Goal: Task Accomplishment & Management: Manage account settings

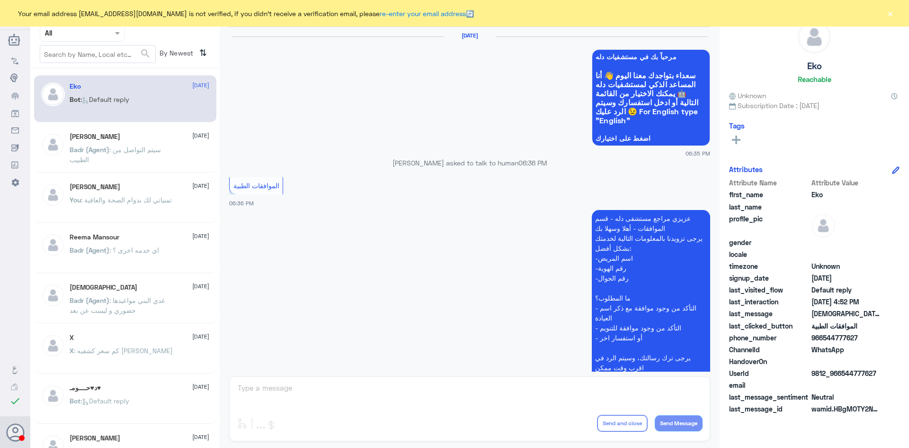
scroll to position [905, 0]
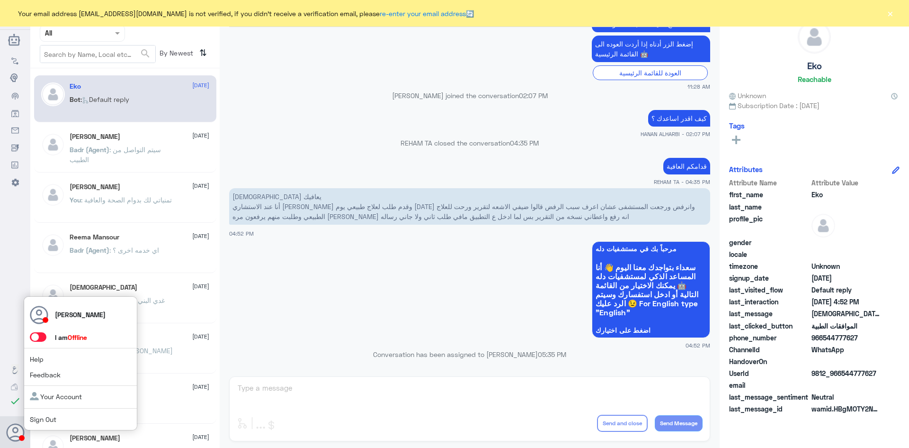
click at [44, 338] on span at bounding box center [38, 336] width 17 height 9
click at [0, 0] on input "checkbox" at bounding box center [0, 0] width 0 height 0
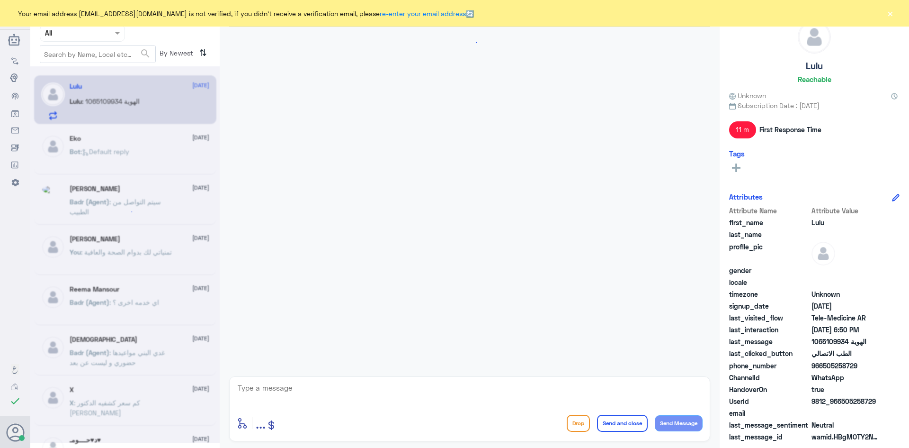
scroll to position [248, 0]
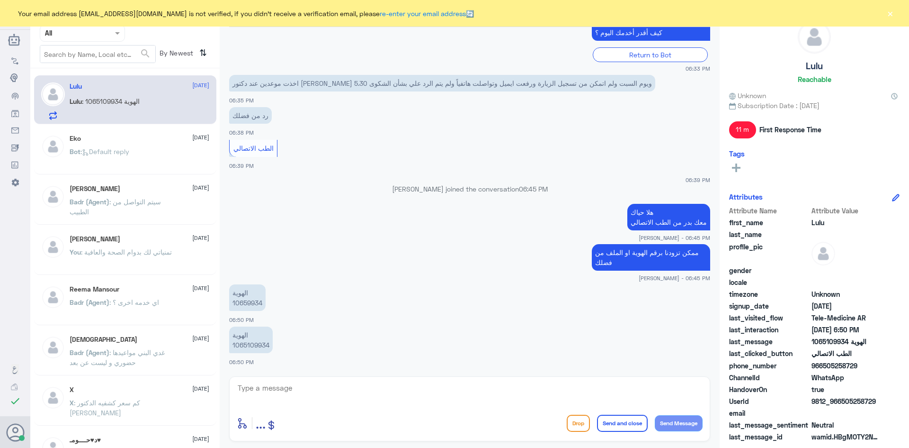
click at [889, 15] on button "×" at bounding box center [890, 13] width 9 height 9
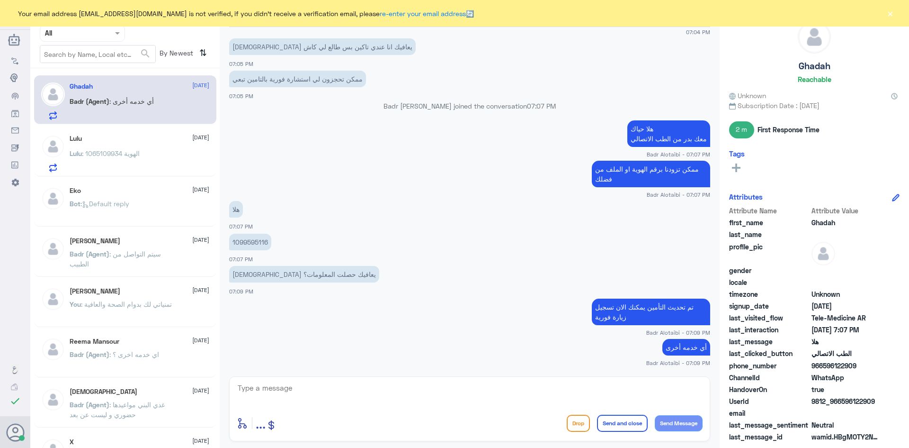
scroll to position [317, 0]
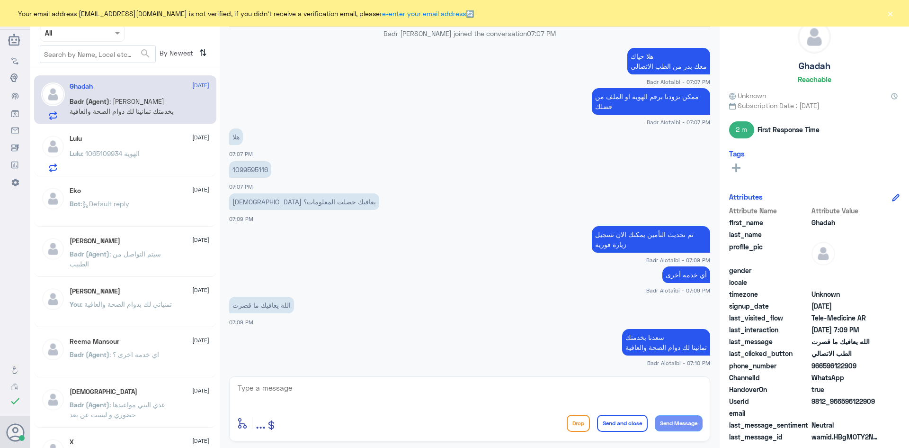
scroll to position [375, 0]
